Goal: Contribute content

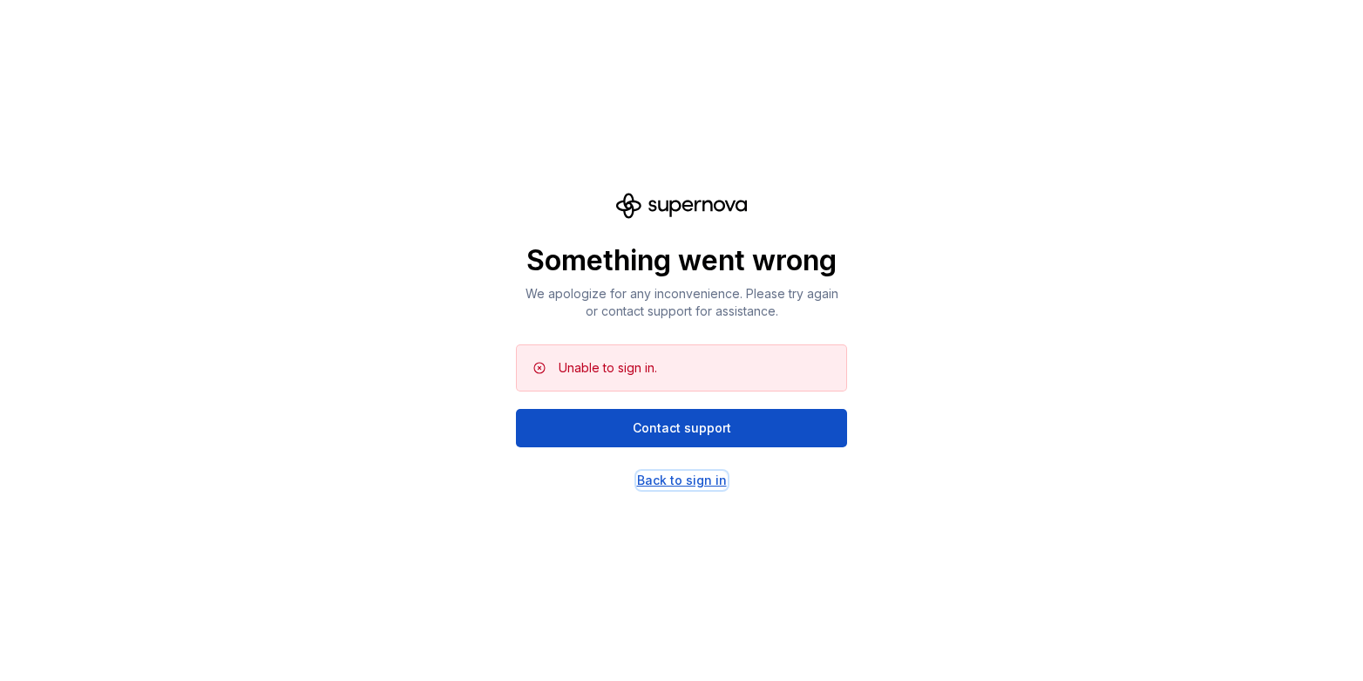
click at [684, 476] on div "Back to sign in" at bounding box center [682, 480] width 90 height 17
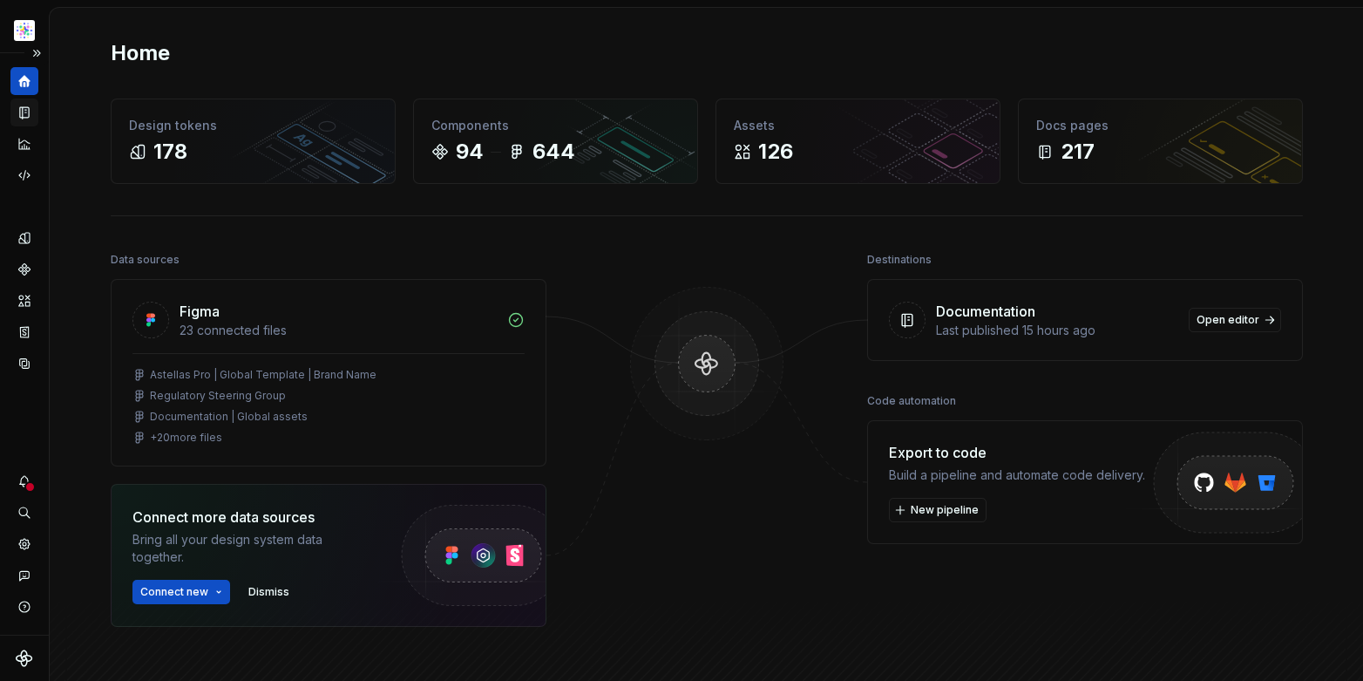
click at [21, 110] on icon "Documentation" at bounding box center [25, 113] width 16 height 16
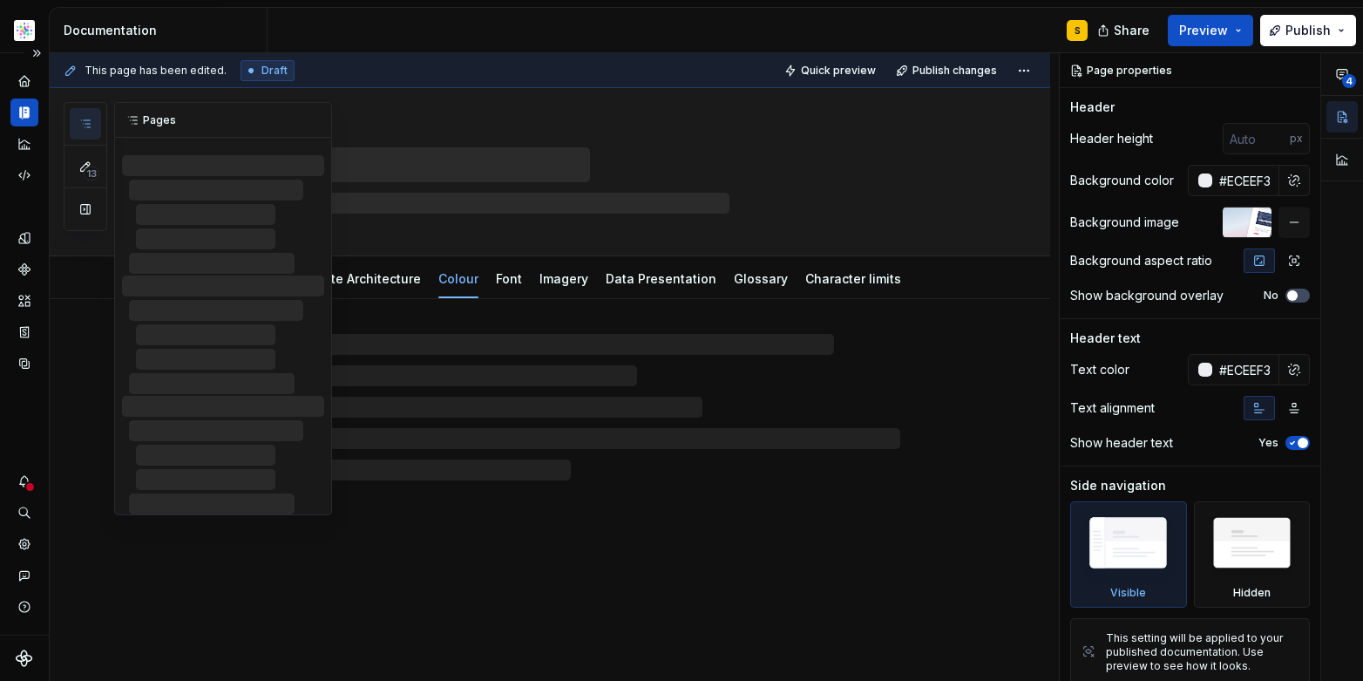
click at [82, 123] on icon "button" at bounding box center [85, 124] width 14 height 14
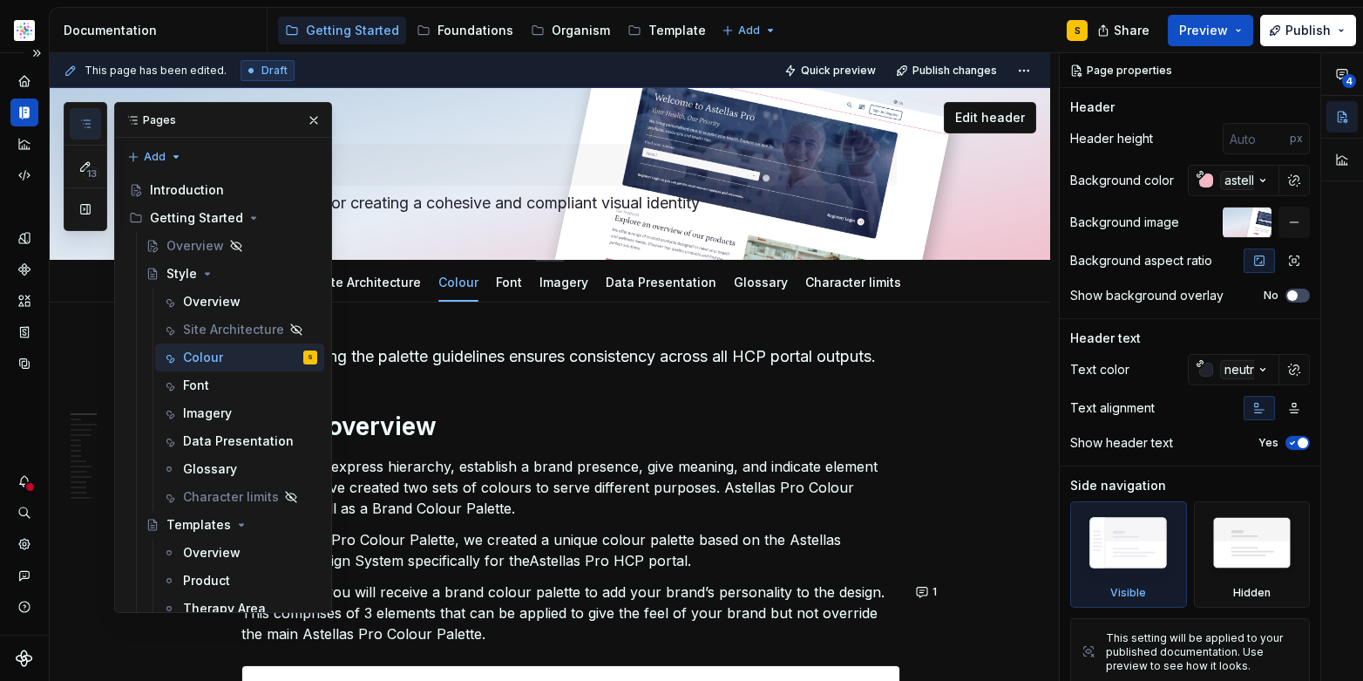
drag, startPoint x: 308, startPoint y: 126, endPoint x: 360, endPoint y: 180, distance: 74.6
click at [306, 125] on button "button" at bounding box center [314, 120] width 24 height 24
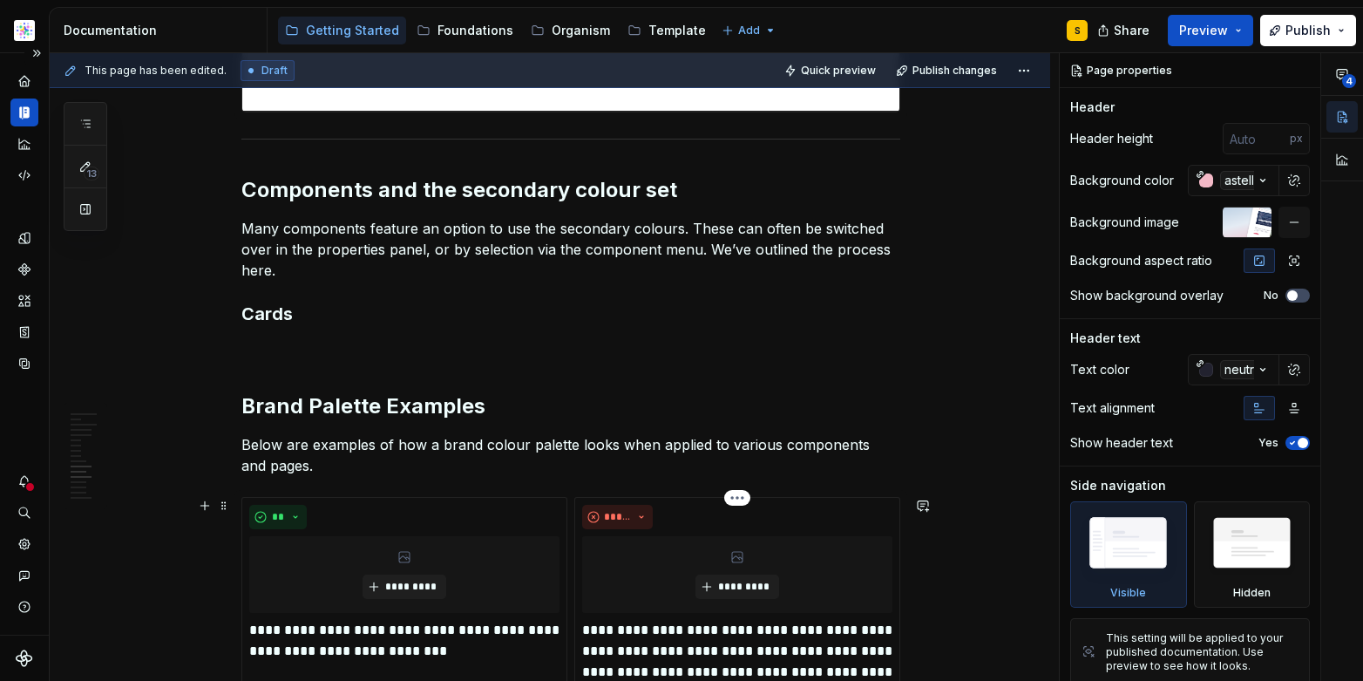
scroll to position [5362, 0]
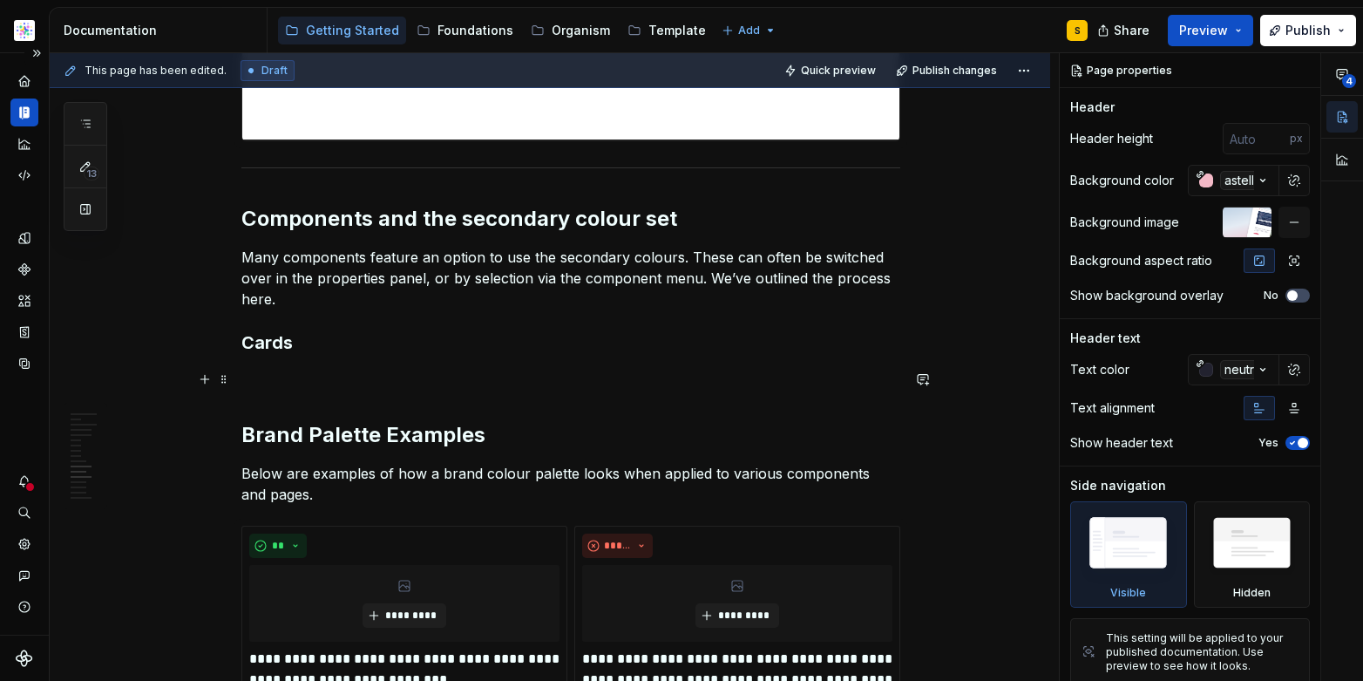
click at [379, 384] on p at bounding box center [570, 379] width 659 height 21
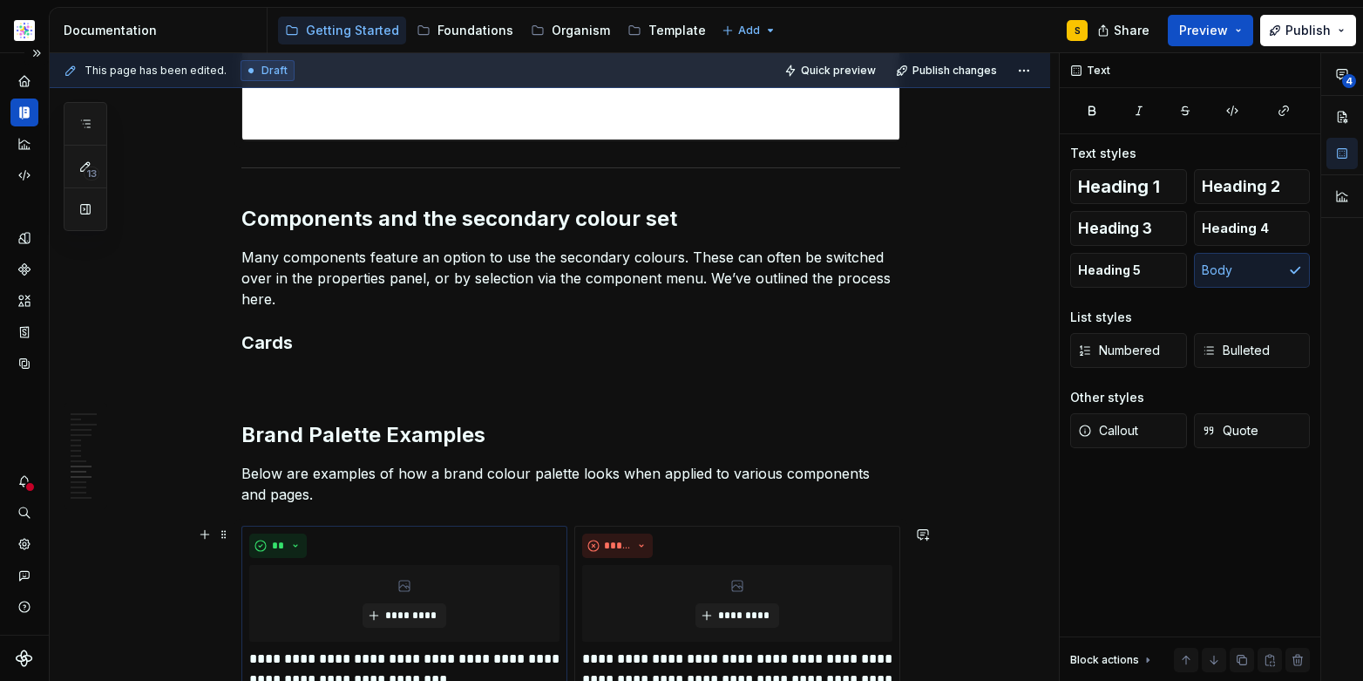
type textarea "*"
